Goal: Information Seeking & Learning: Learn about a topic

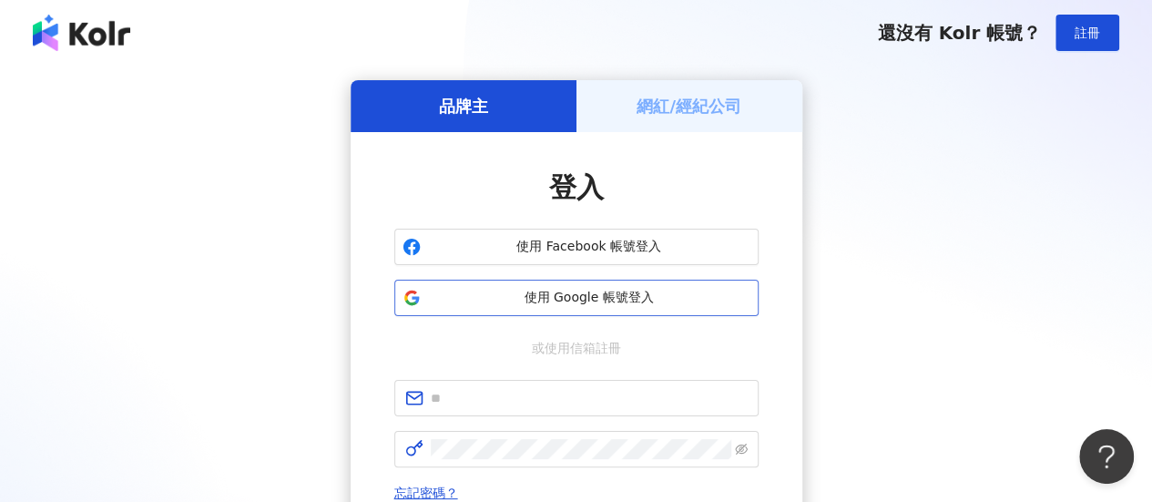
click at [611, 304] on span "使用 Google 帳號登入" at bounding box center [589, 298] width 322 height 18
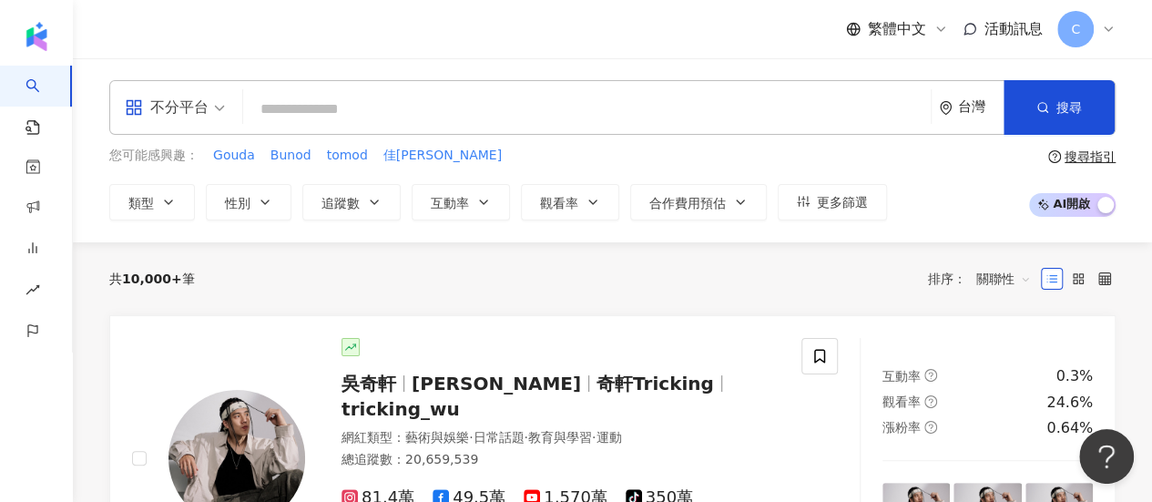
click at [1106, 32] on icon at bounding box center [1108, 29] width 15 height 15
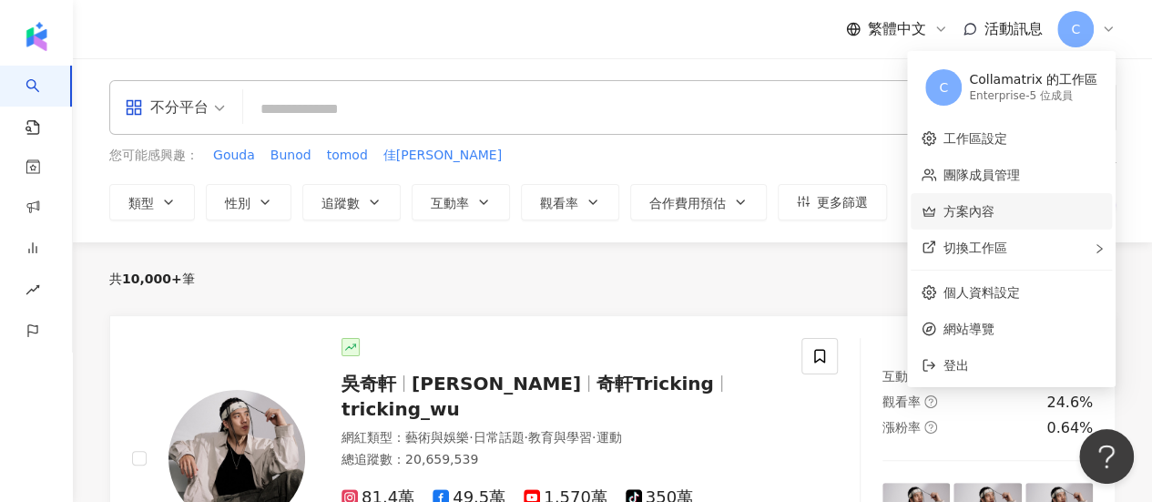
click at [986, 209] on link "方案內容" at bounding box center [968, 211] width 51 height 15
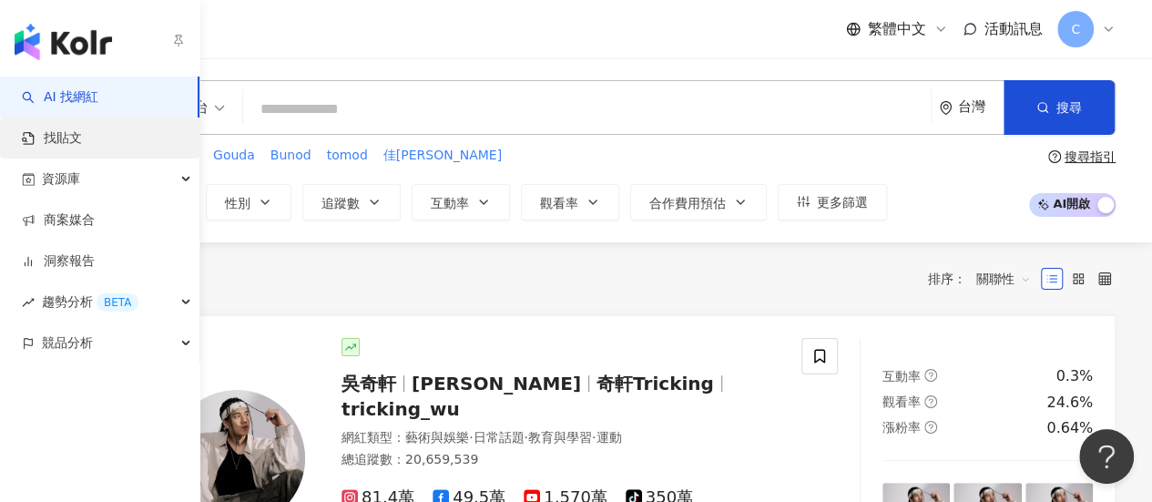
click at [82, 143] on link "找貼文" at bounding box center [52, 138] width 60 height 18
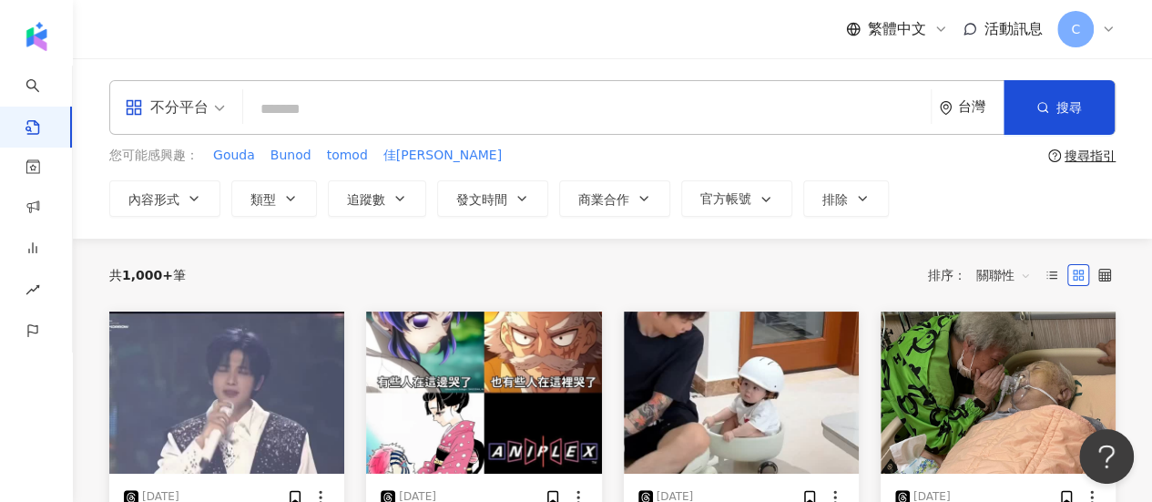
click at [410, 107] on input "search" at bounding box center [586, 108] width 673 height 39
type input "*"
type input "**"
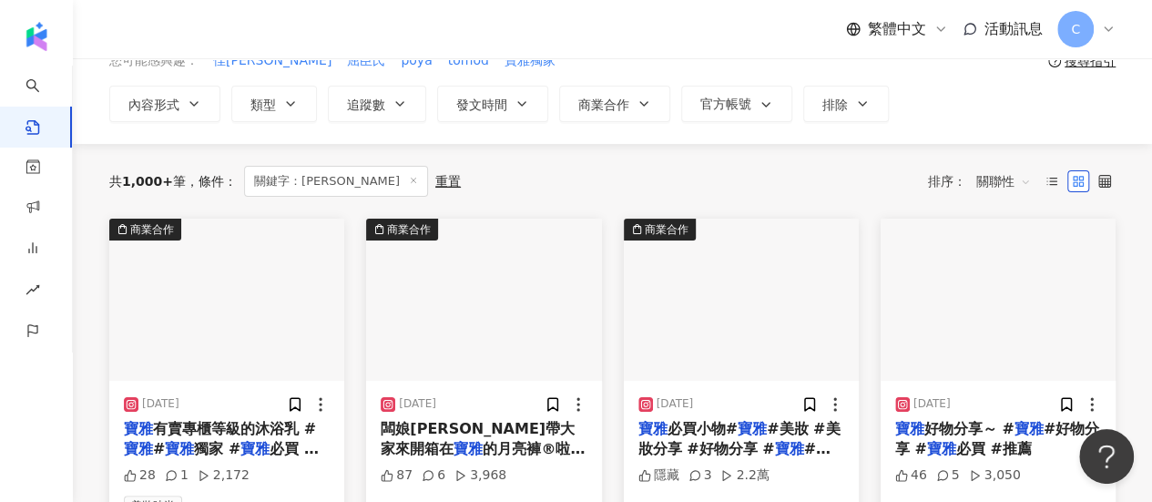
scroll to position [91, 0]
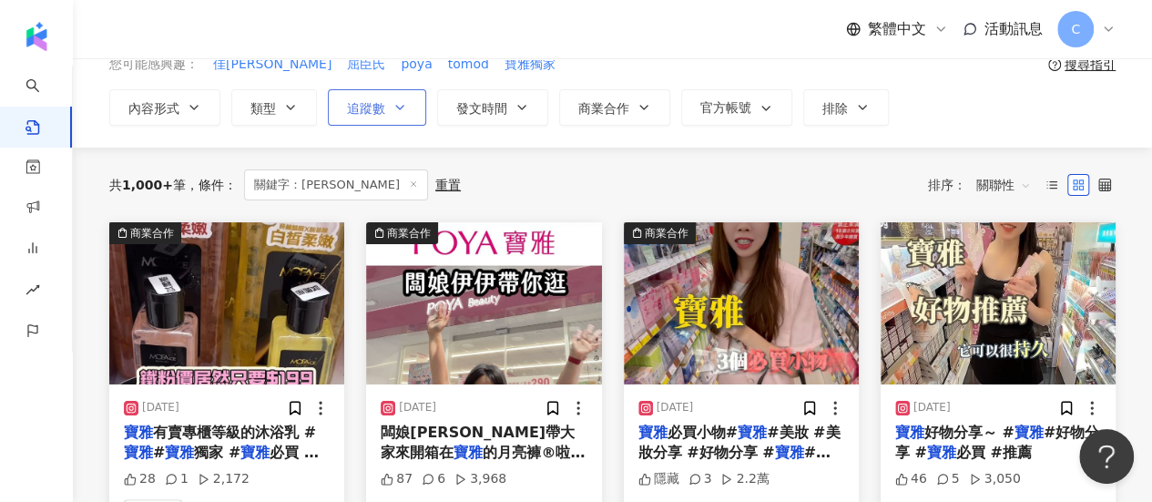
click at [405, 99] on button "追蹤數" at bounding box center [377, 107] width 98 height 36
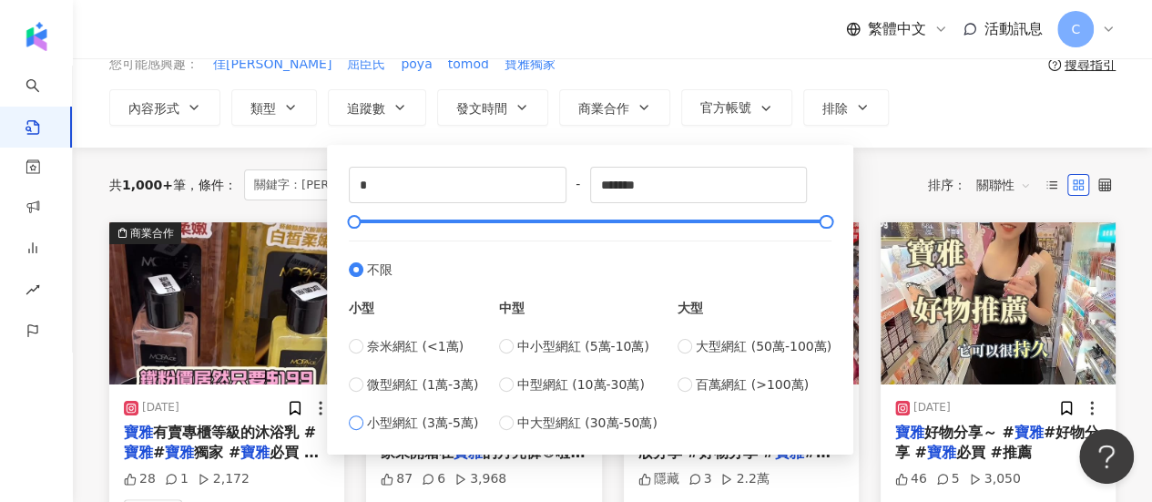
click at [433, 425] on span "小型網紅 (3萬-5萬)" at bounding box center [422, 422] width 111 height 20
type input "*****"
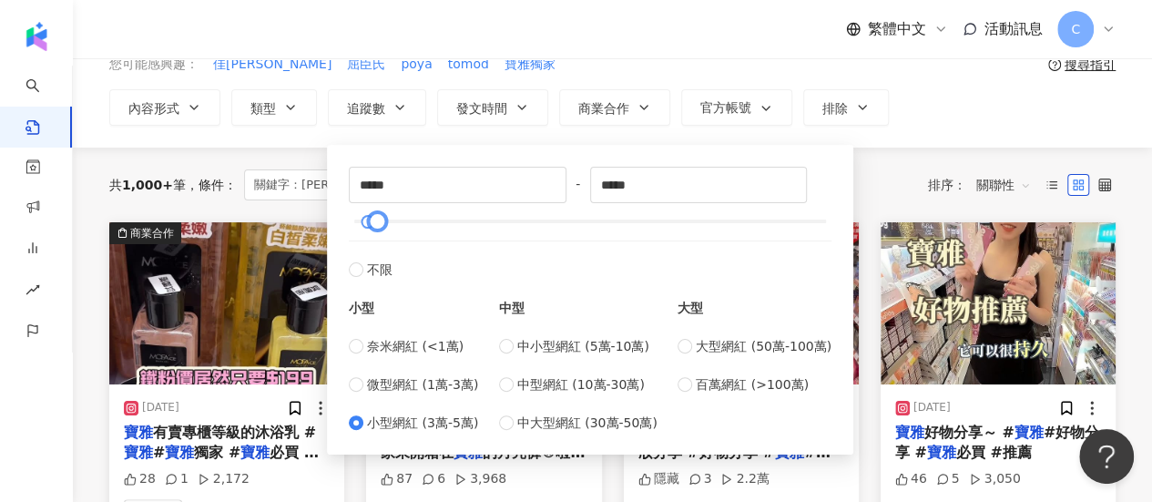
click at [393, 219] on div at bounding box center [590, 221] width 473 height 11
type input "******"
click at [433, 218] on div at bounding box center [590, 221] width 473 height 11
click at [896, 177] on div "共 1,000+ 筆 條件 ： 關鍵字：寶雅 重置 排序： 關聯性" at bounding box center [612, 184] width 1006 height 31
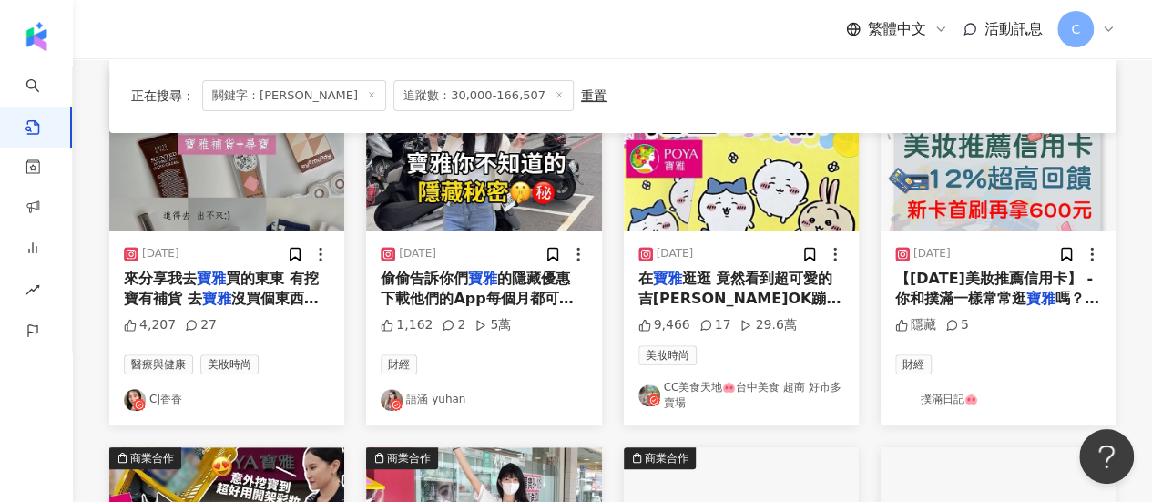
scroll to position [273, 0]
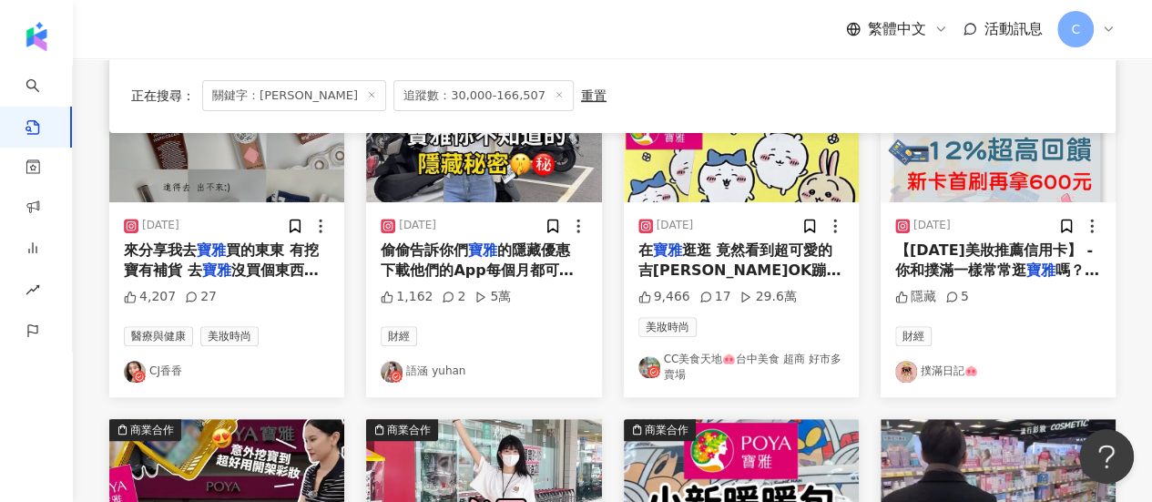
click at [428, 377] on link "語涵 yuhan" at bounding box center [484, 372] width 206 height 22
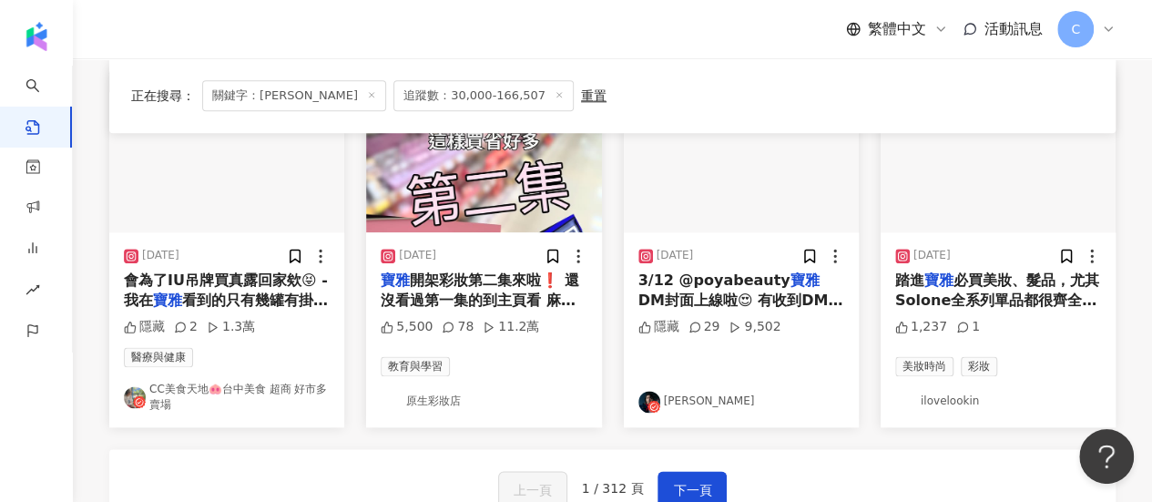
scroll to position [1002, 0]
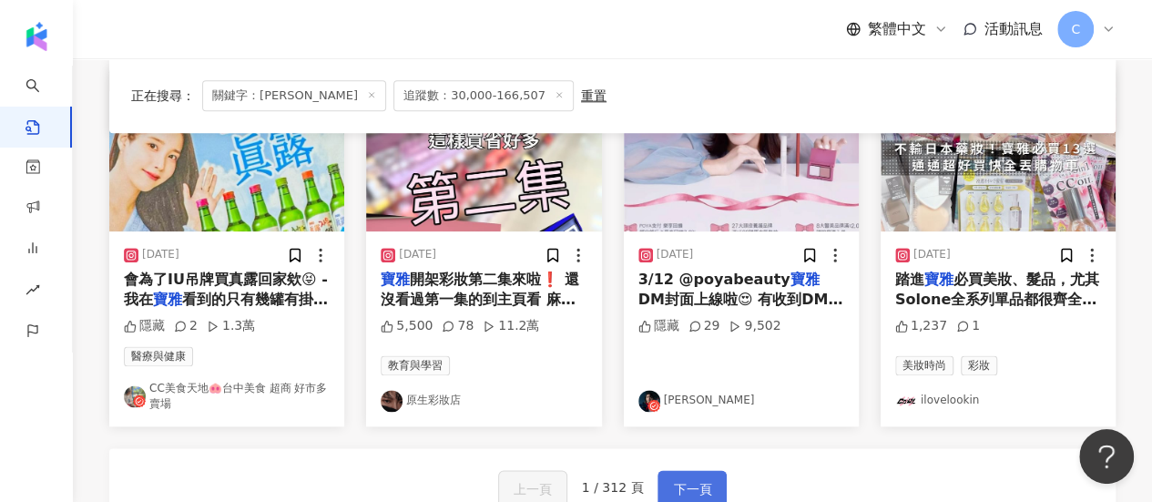
click at [679, 471] on button "下一頁" at bounding box center [691, 488] width 69 height 36
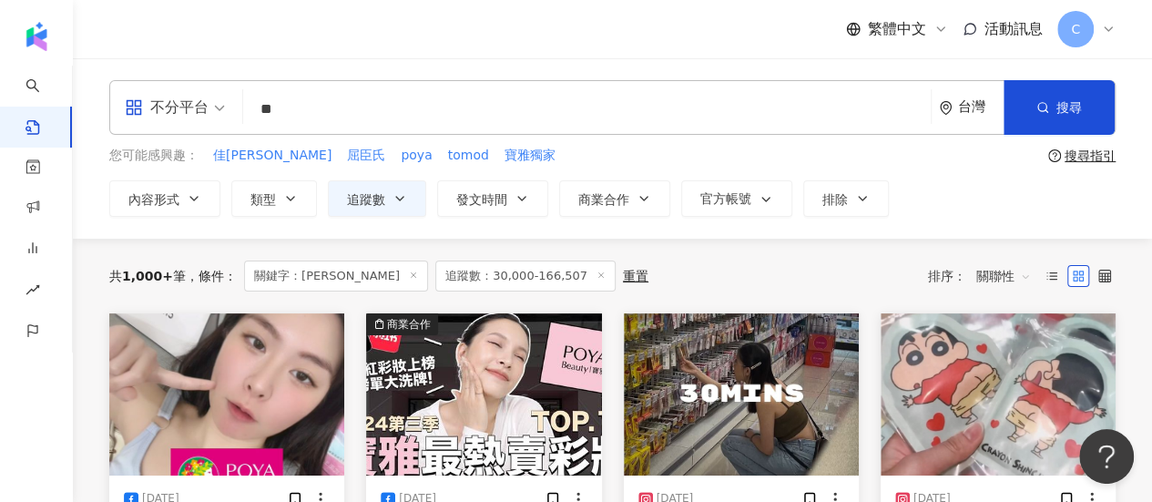
scroll to position [182, 0]
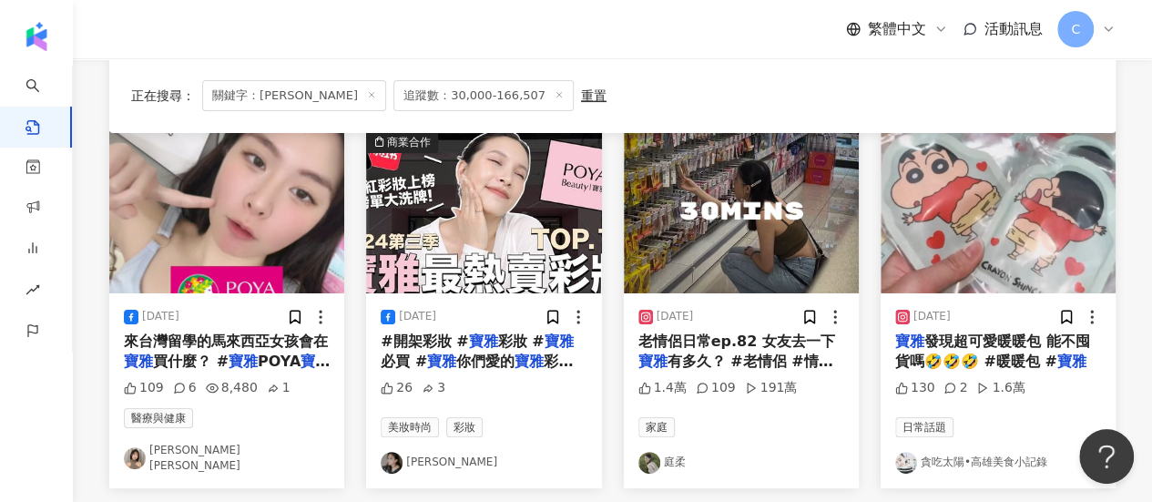
click at [667, 452] on link "庭柔" at bounding box center [741, 463] width 206 height 22
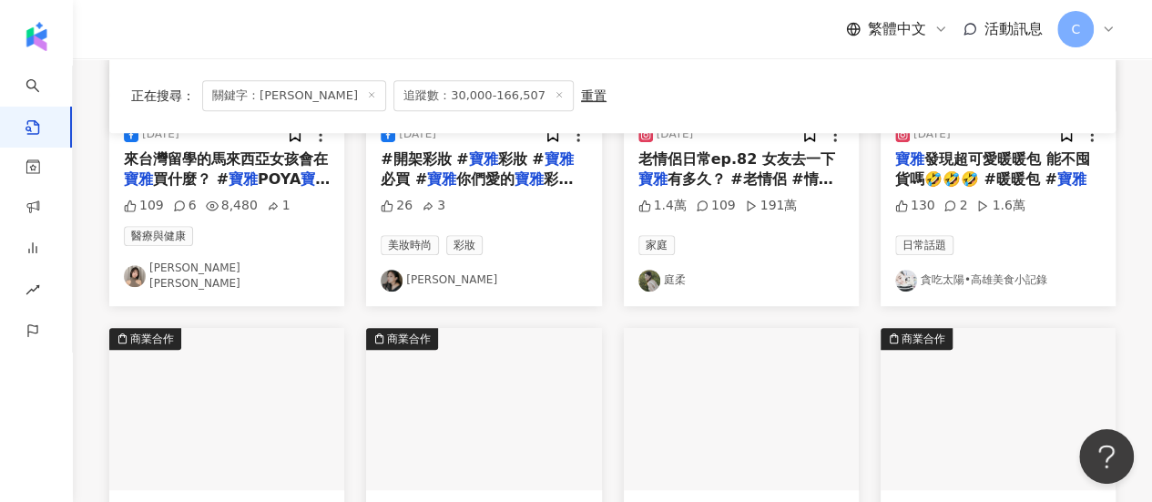
scroll to position [0, 0]
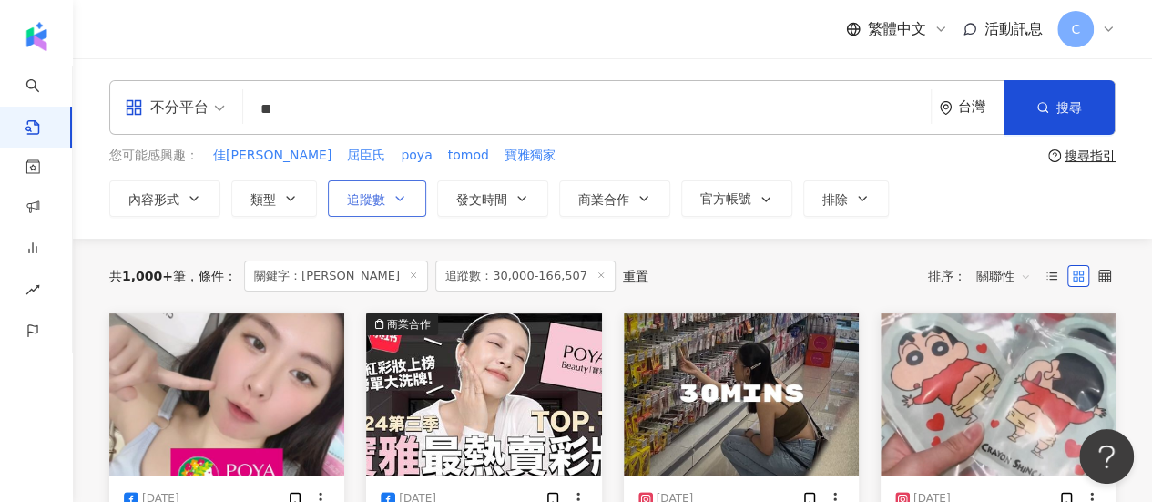
click at [414, 200] on button "追蹤數" at bounding box center [377, 198] width 98 height 36
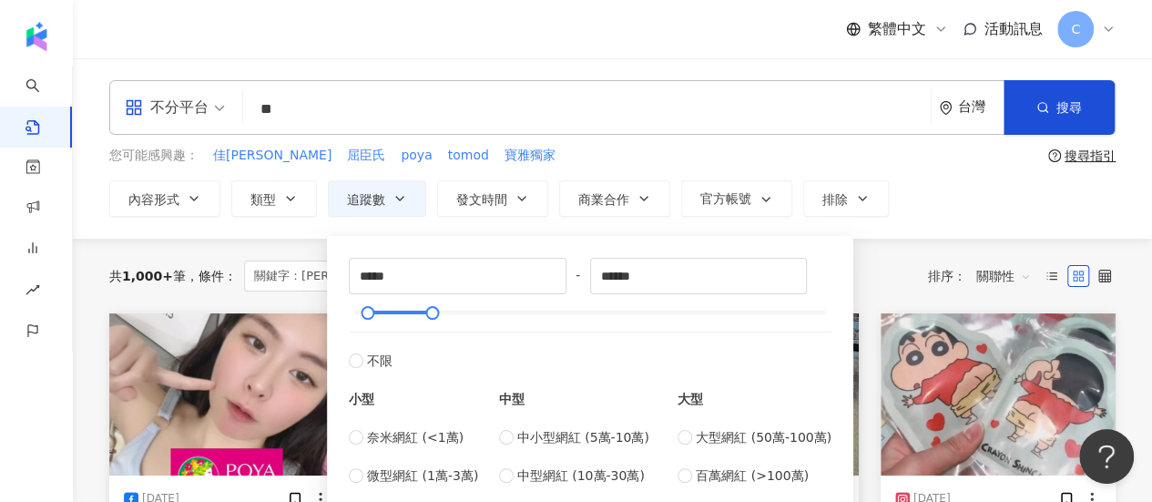
click at [375, 318] on div "***** - ****** 不限 小型 奈米網紅 (<1萬) 微型網紅 (1萬-3萬) 小型網紅 (3萬-5萬) 中型 中小型網紅 (5萬-10萬) 中型網…" at bounding box center [590, 391] width 483 height 266
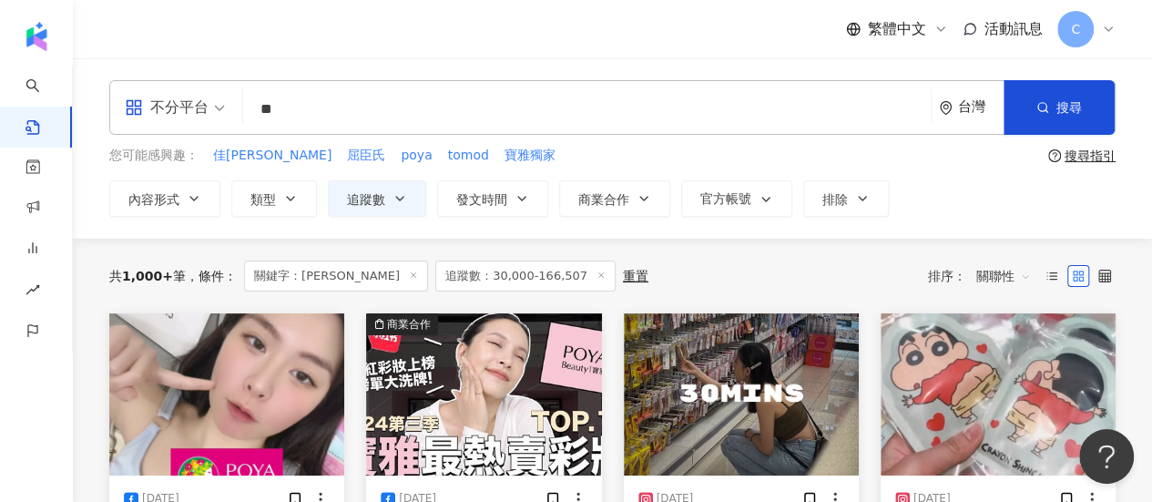
click at [932, 185] on div "內容形式 類型 追蹤數 發文時間 商業合作 官方帳號 排除 ***** - ****** 不限 小型 奈米網紅 (<1萬) 微型網紅 (1萬-3萬) 小型網紅…" at bounding box center [612, 198] width 1006 height 36
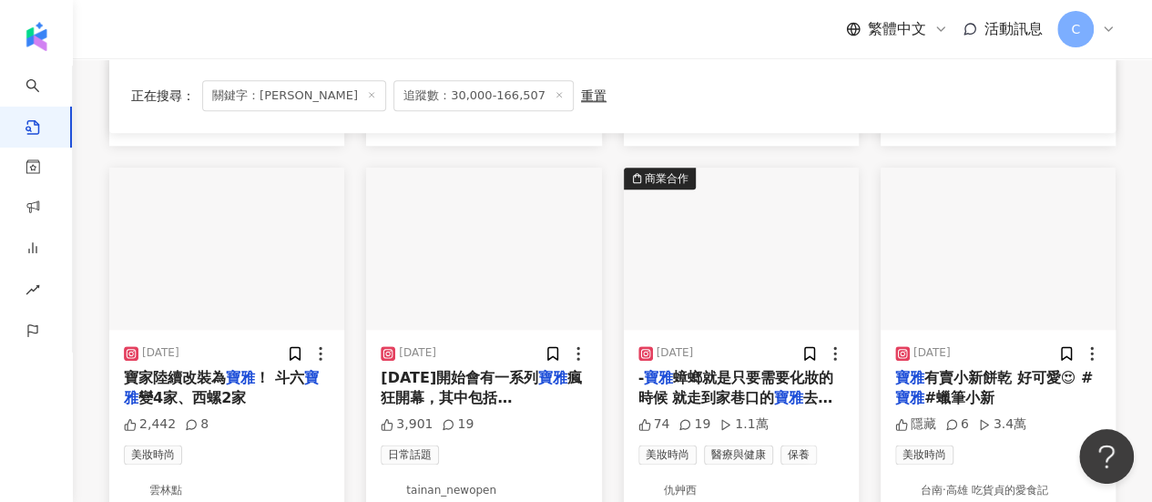
scroll to position [1184, 0]
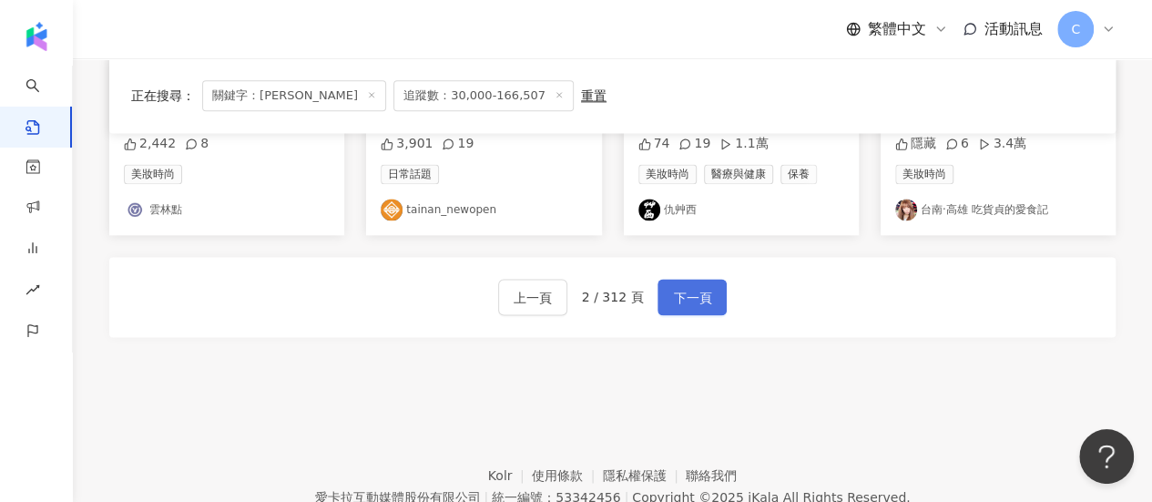
click at [719, 286] on button "下一頁" at bounding box center [691, 297] width 69 height 36
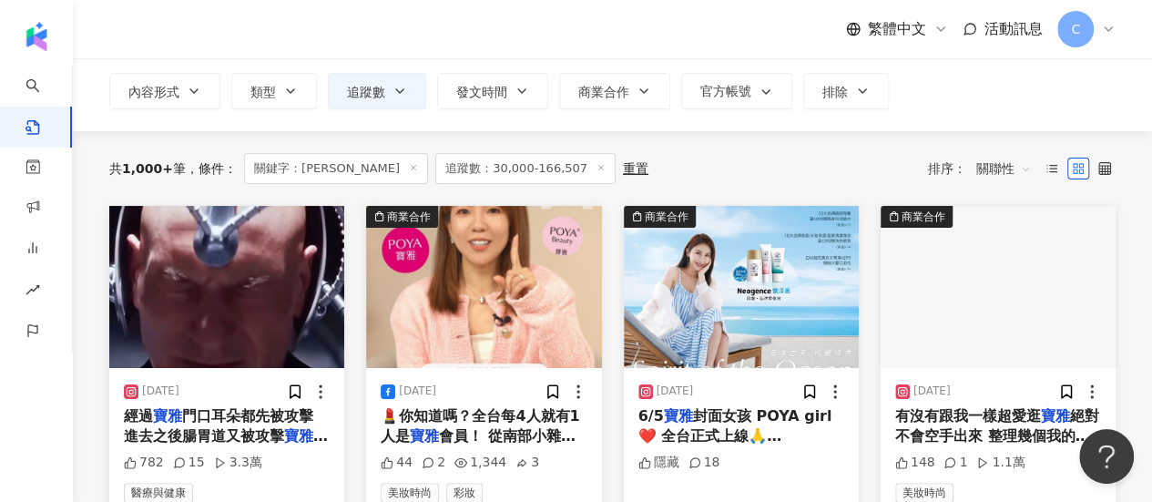
scroll to position [182, 0]
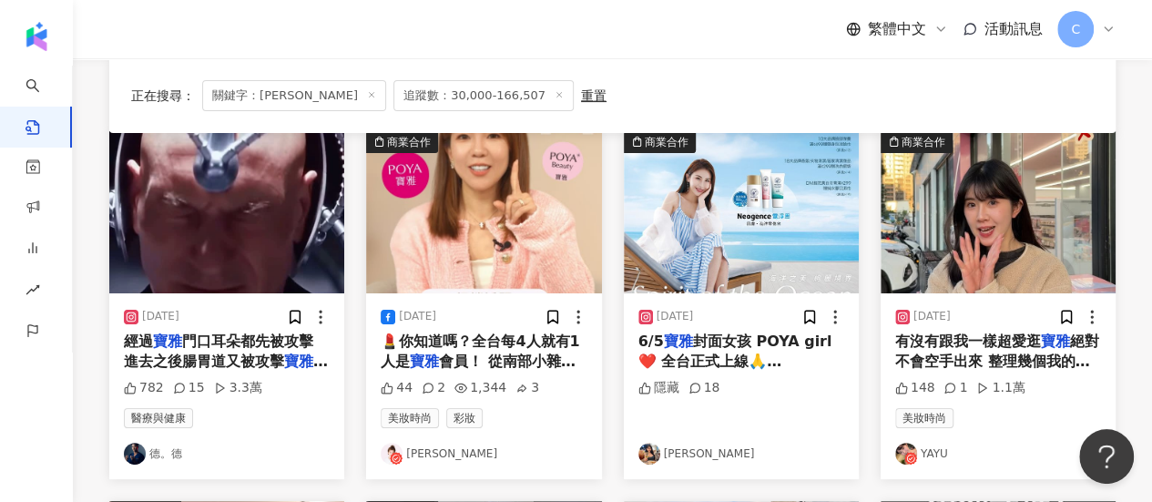
click at [649, 456] on img at bounding box center [649, 454] width 22 height 22
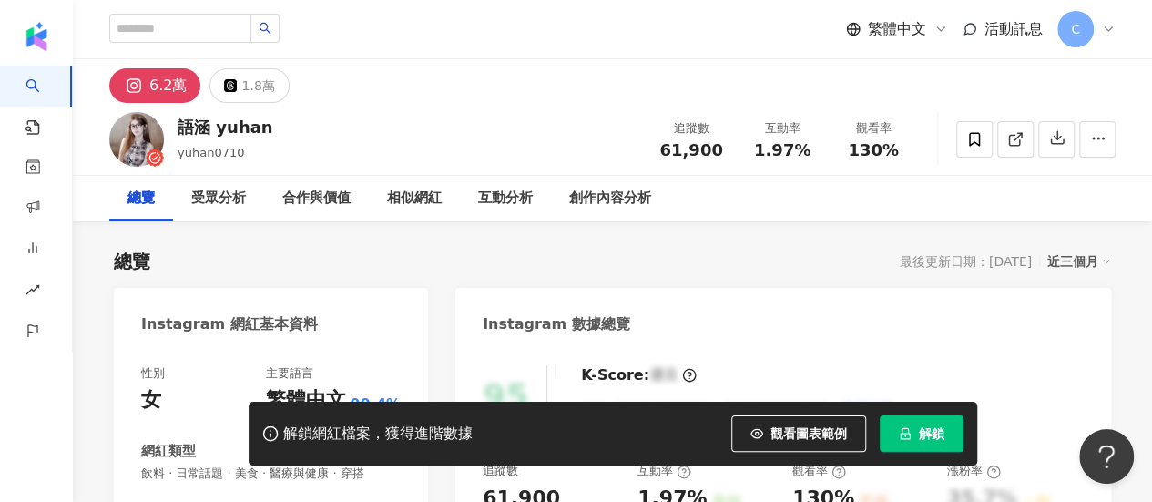
click at [909, 430] on icon "lock" at bounding box center [905, 433] width 13 height 13
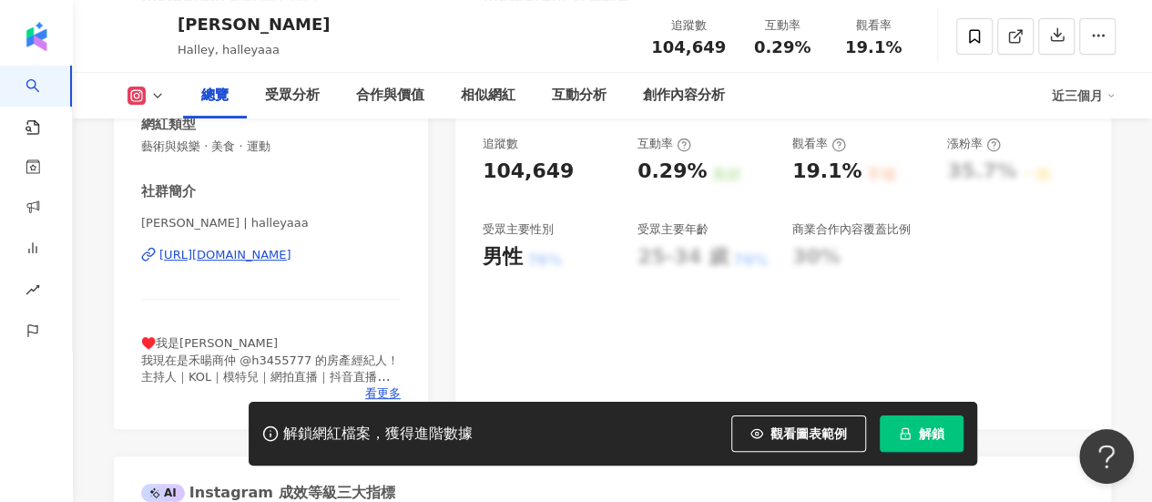
scroll to position [364, 0]
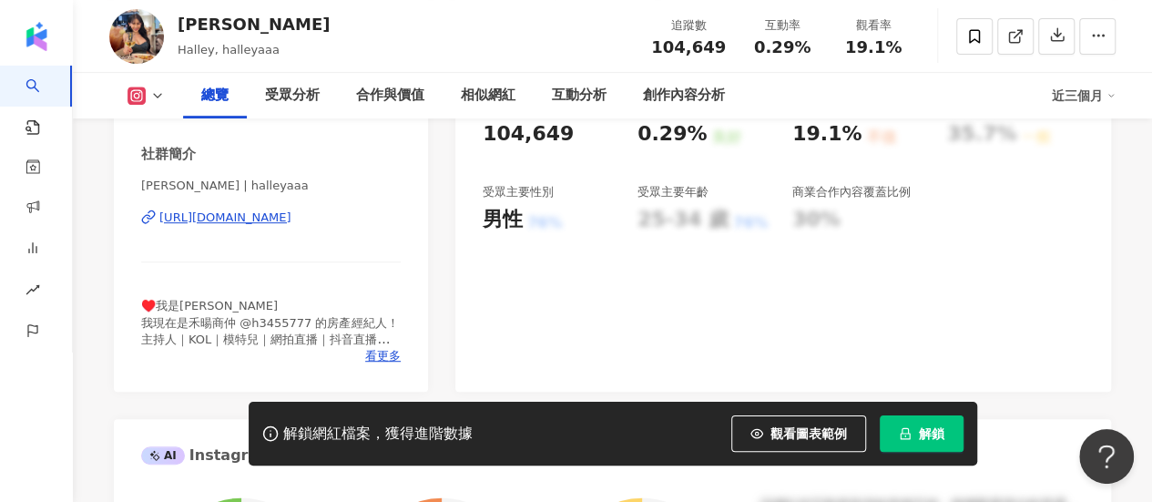
click at [885, 425] on button "解鎖" at bounding box center [922, 433] width 84 height 36
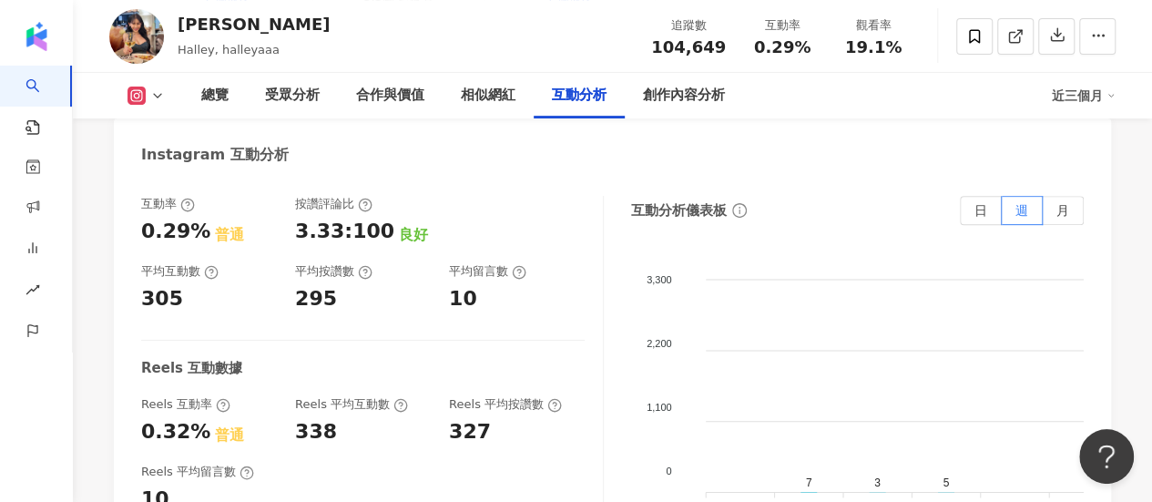
scroll to position [3187, 0]
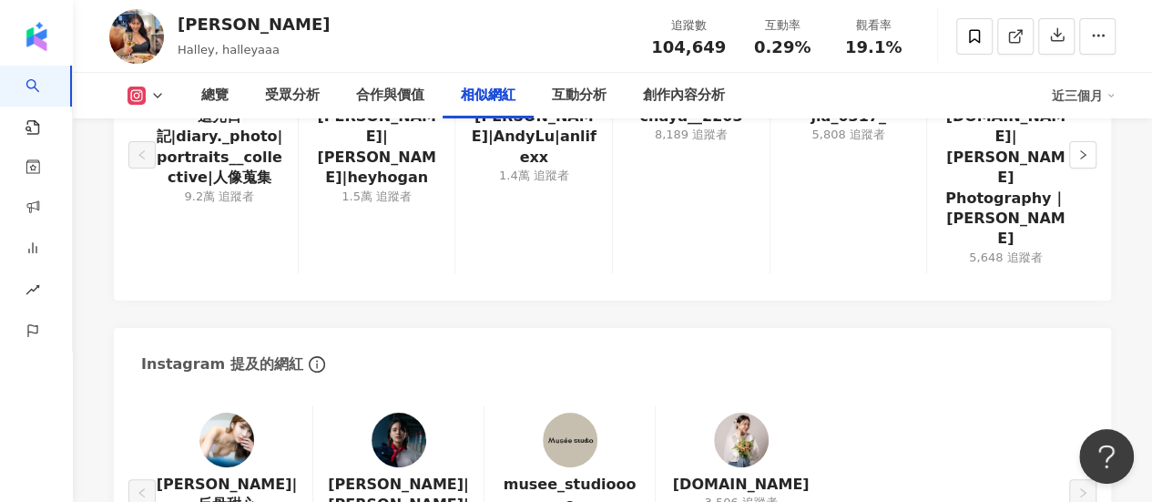
click at [248, 412] on div at bounding box center [226, 439] width 55 height 55
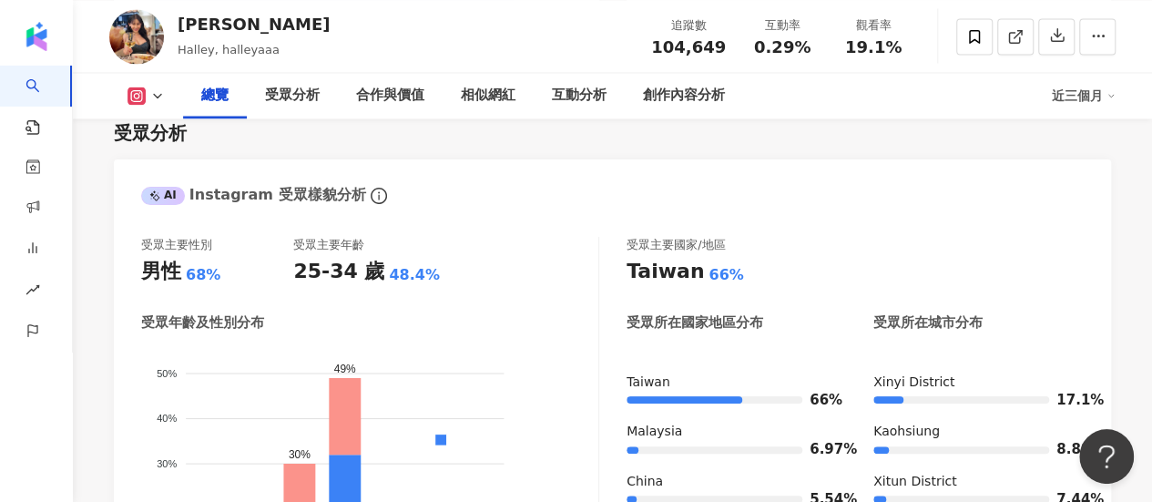
scroll to position [1184, 0]
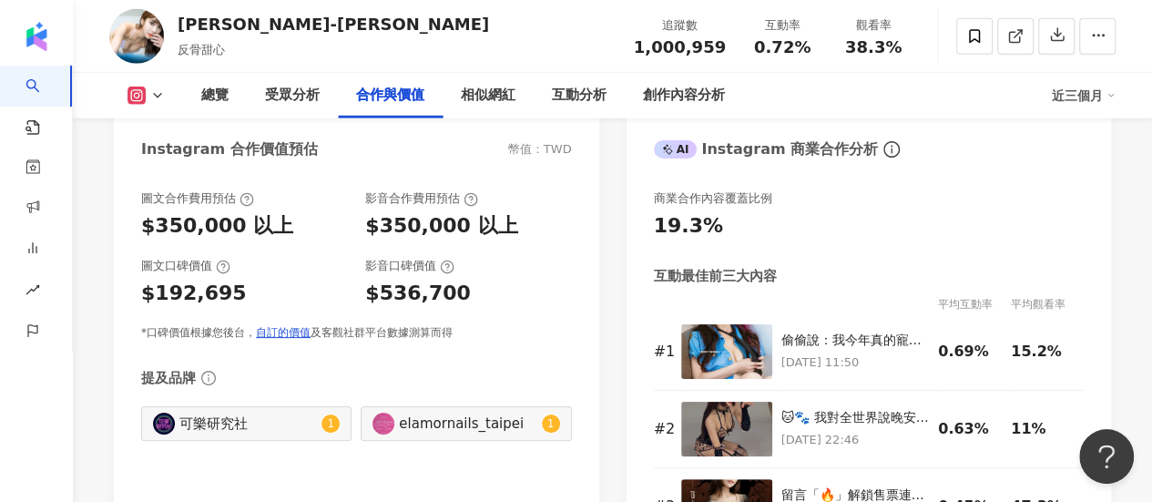
scroll to position [3187, 0]
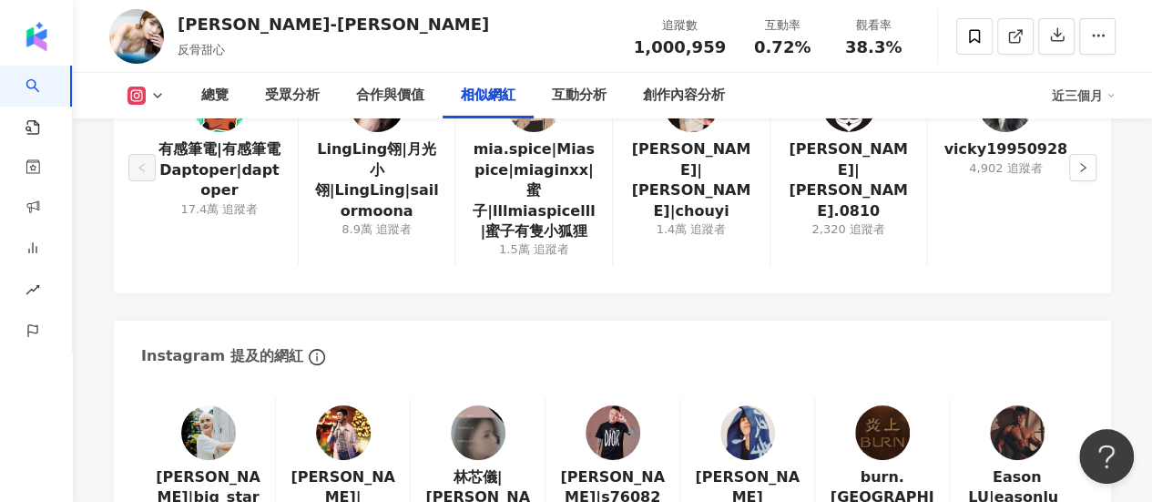
click at [211, 405] on img at bounding box center [208, 432] width 55 height 55
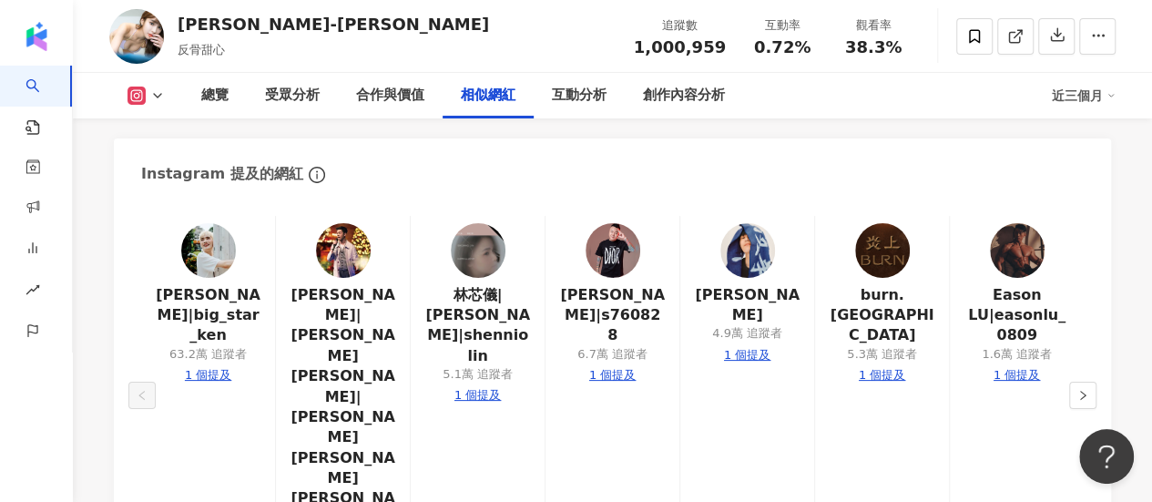
scroll to position [3005, 0]
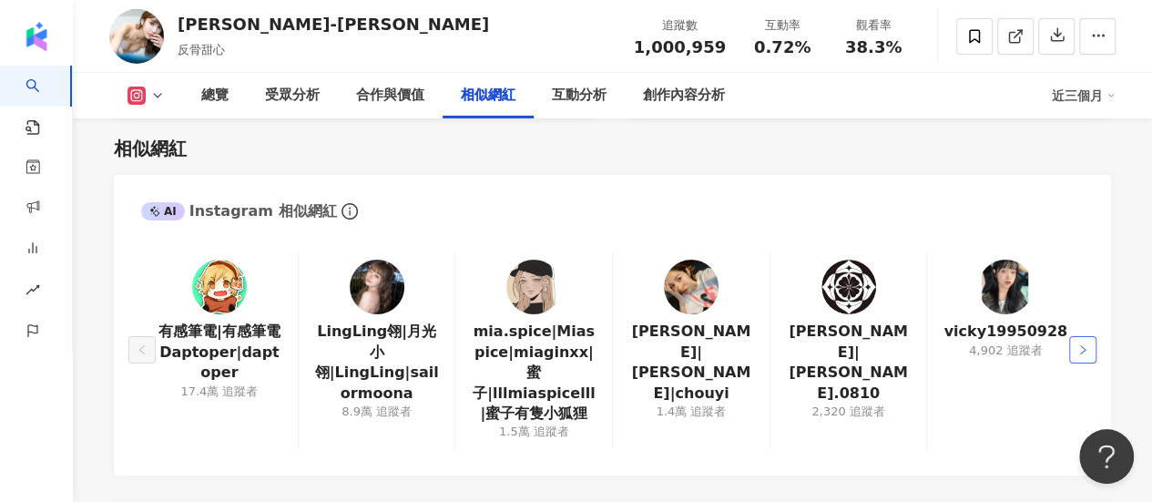
click at [1087, 336] on button "button" at bounding box center [1082, 349] width 27 height 27
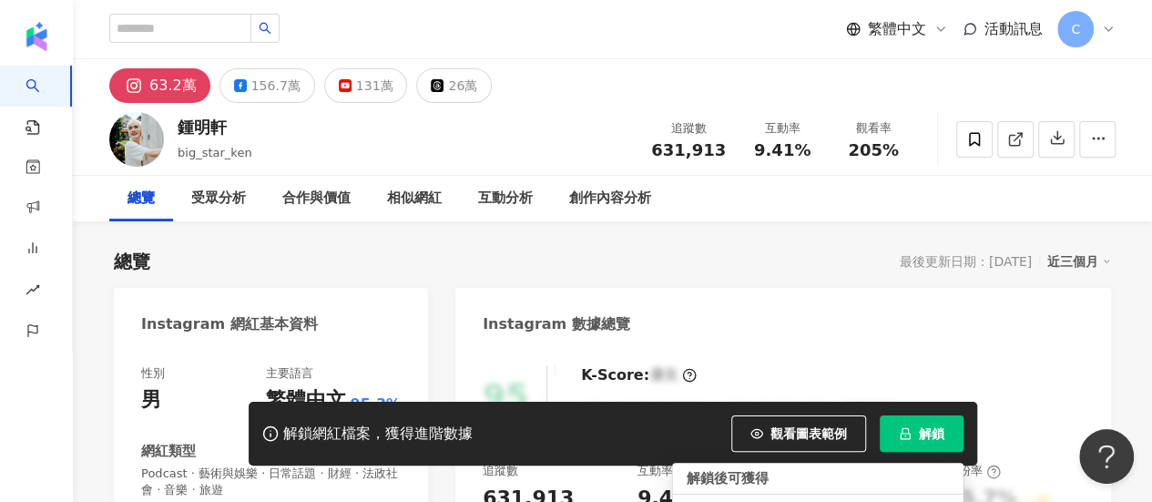
click at [945, 434] on button "解鎖" at bounding box center [922, 433] width 84 height 36
